Goal: Task Accomplishment & Management: Use online tool/utility

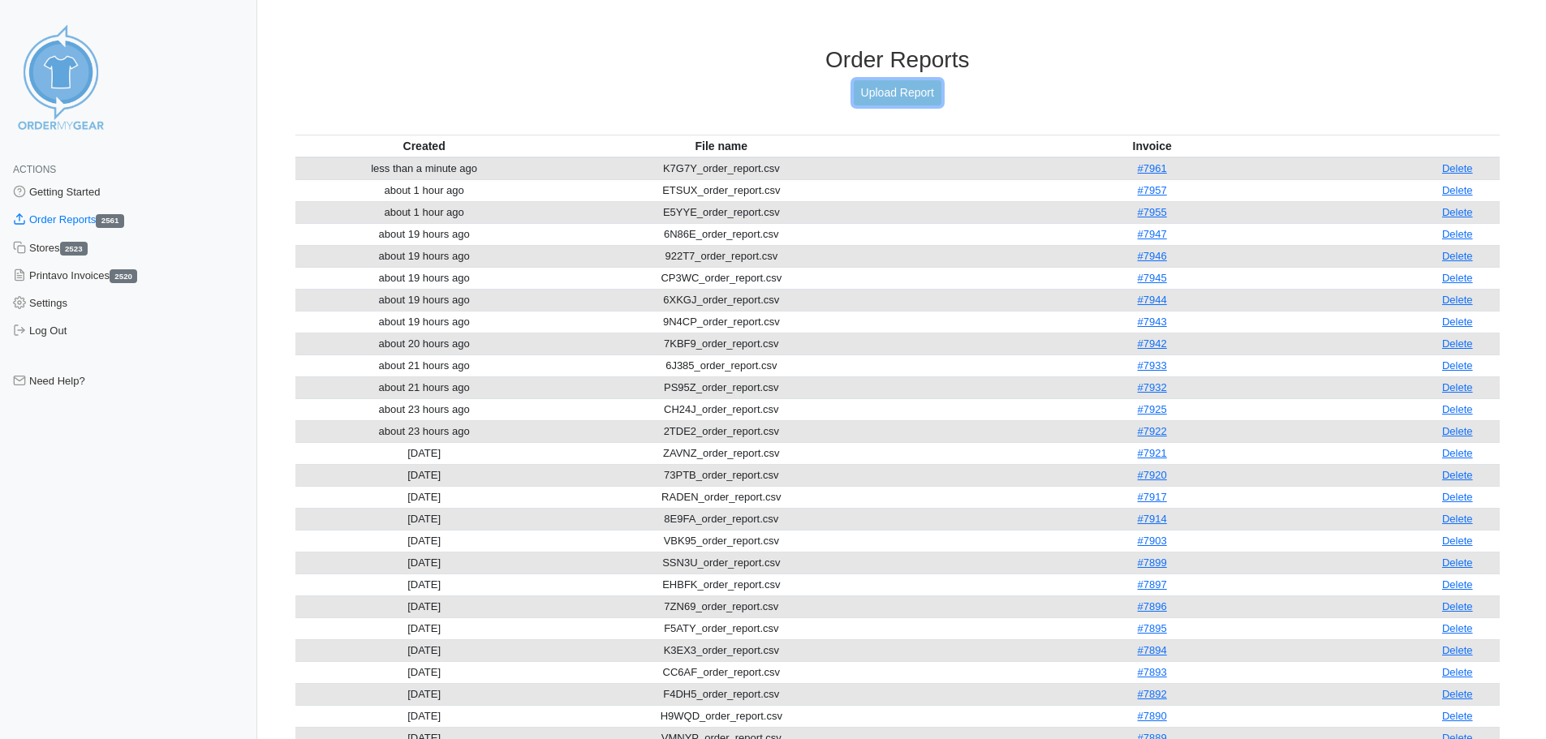
click at [894, 91] on link "Upload Report" at bounding box center [898, 92] width 88 height 25
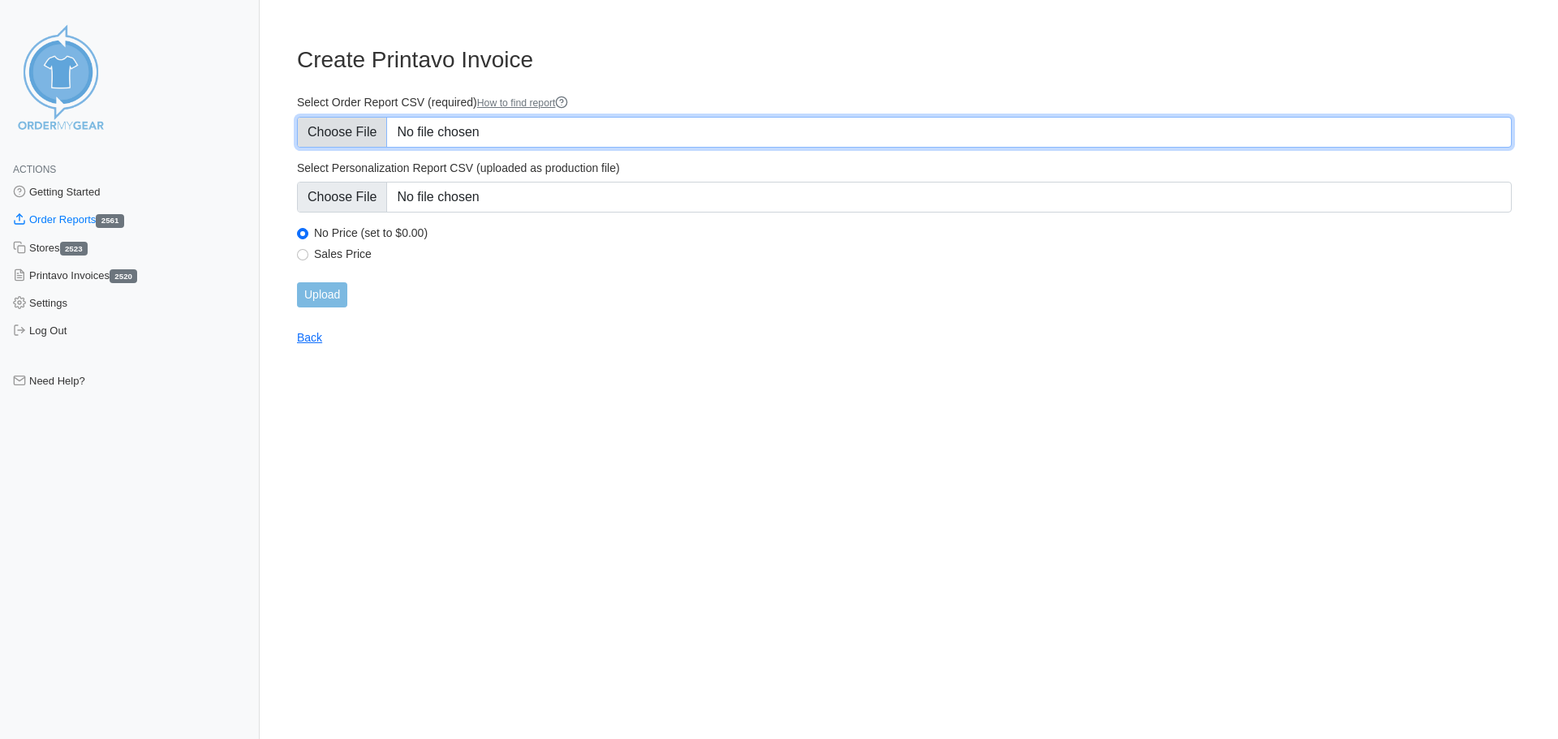
click at [356, 131] on input "Select Order Report CSV (required) How to find report" at bounding box center [904, 132] width 1215 height 31
type input "C:\fakepath\QBUSQ_order_report.csv"
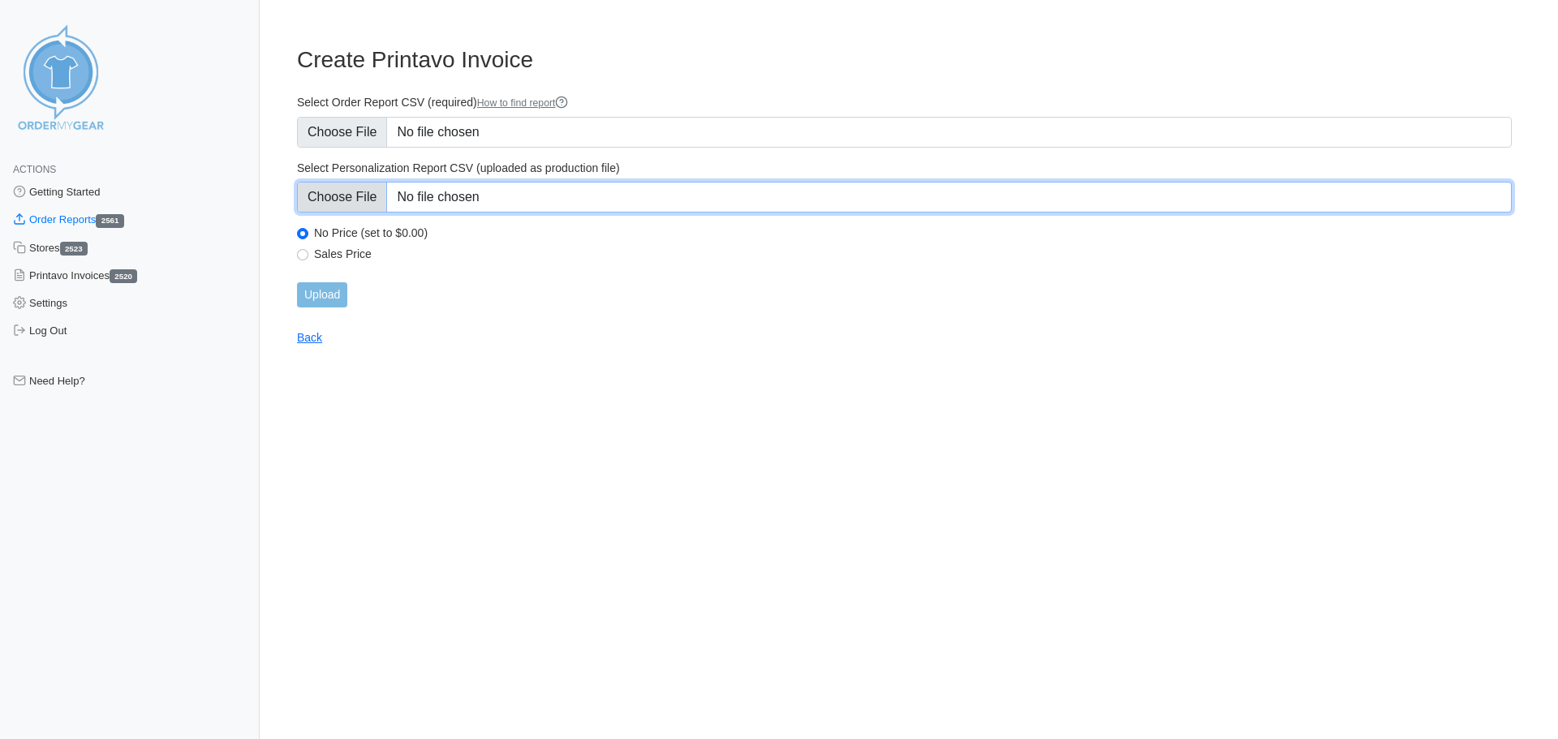
click at [343, 209] on input "Select Personalization Report CSV (uploaded as production file)" at bounding box center [904, 197] width 1215 height 31
type input "C:\fakepath\QBUSQ_personalization_report.csv"
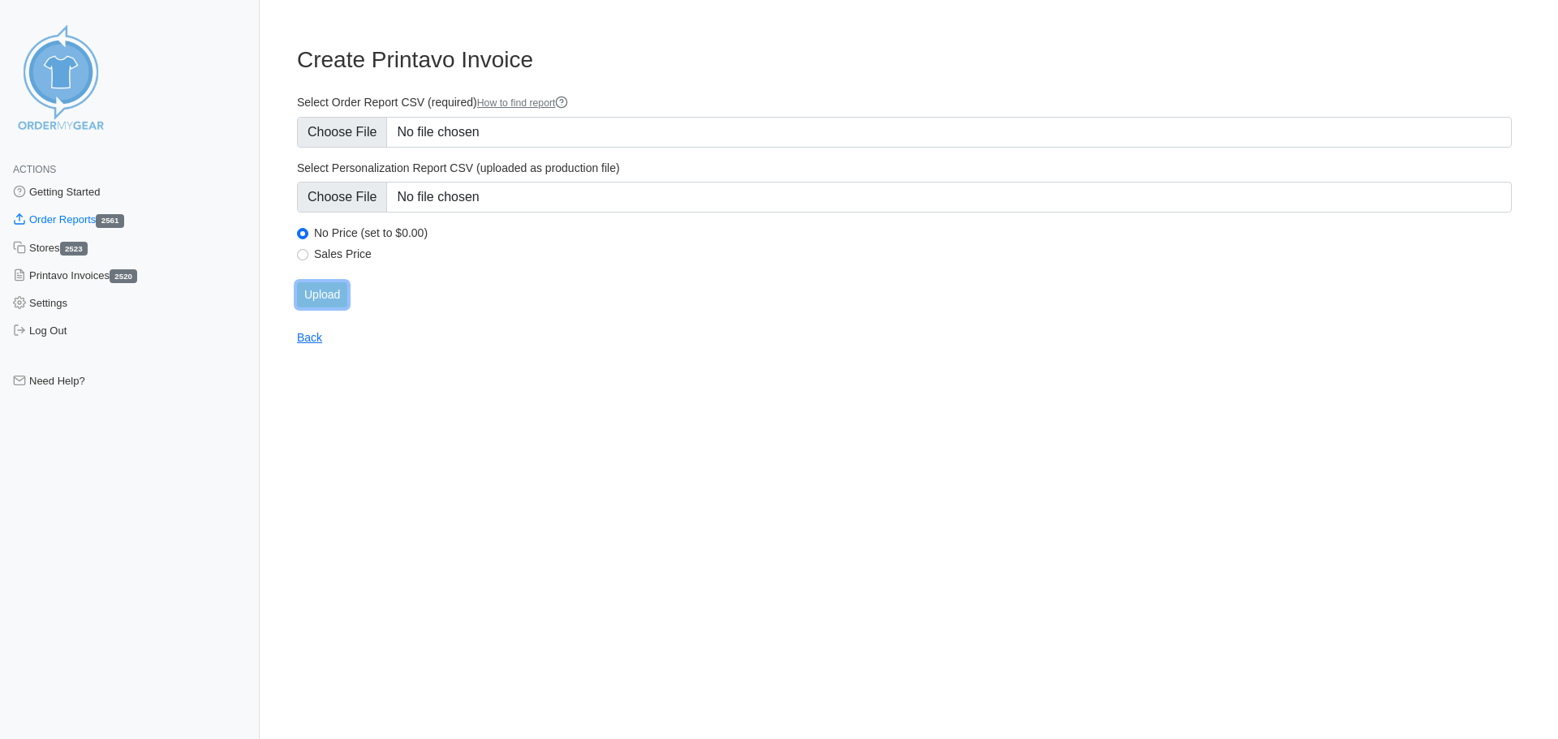
click at [320, 299] on input "Upload" at bounding box center [322, 294] width 50 height 25
